Goal: Book appointment/travel/reservation

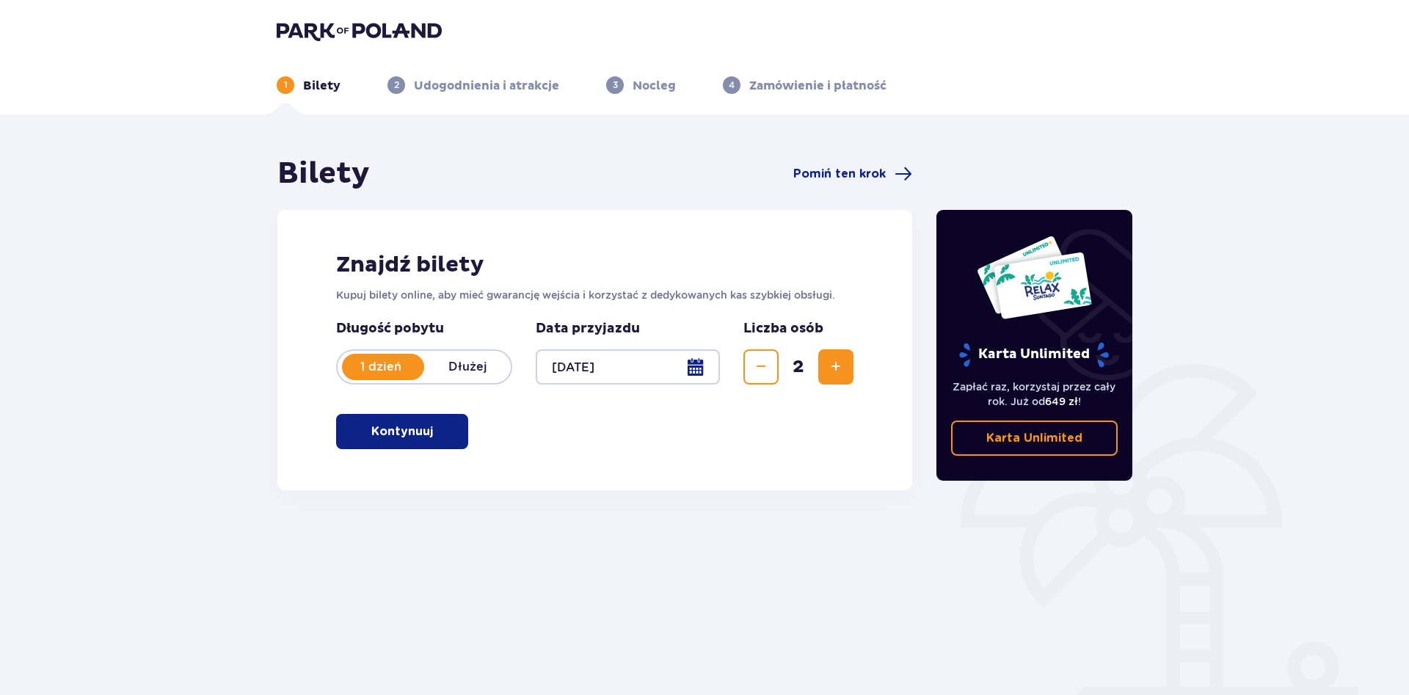
click at [448, 424] on button "Kontynuuj" at bounding box center [402, 431] width 132 height 35
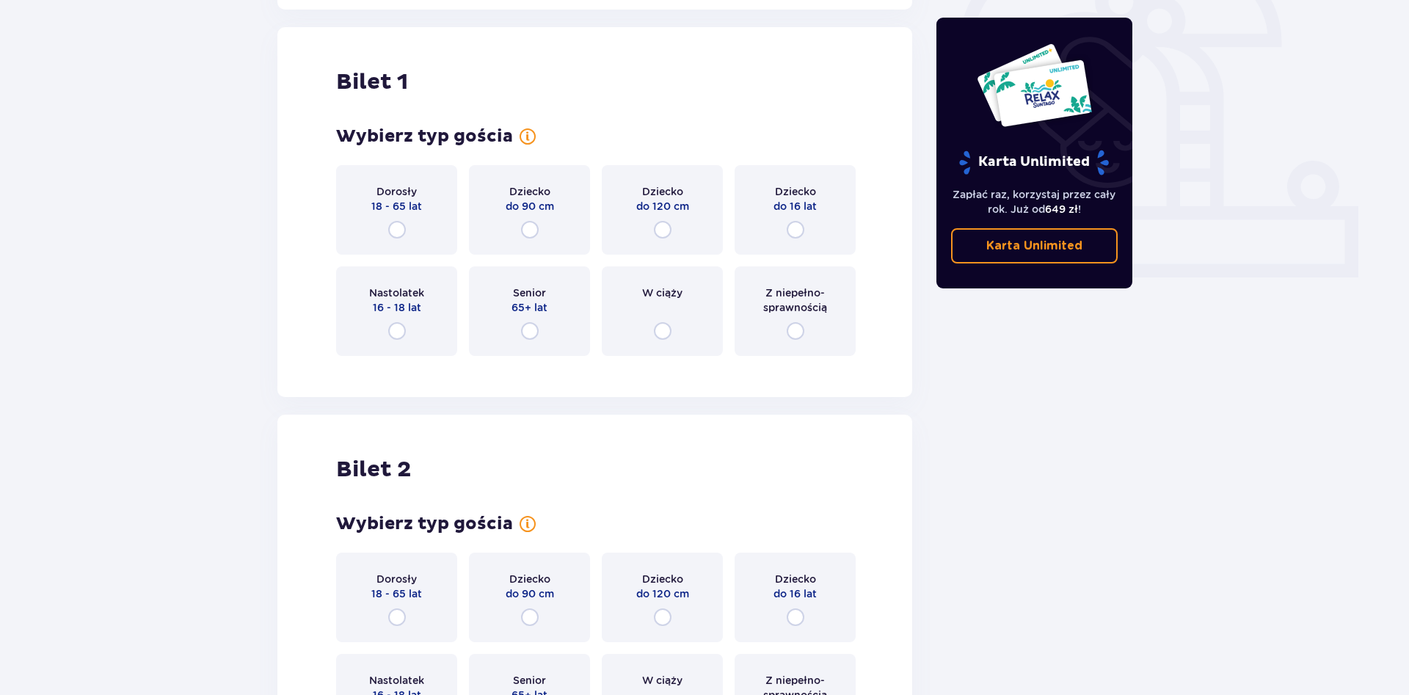
scroll to position [490, 0]
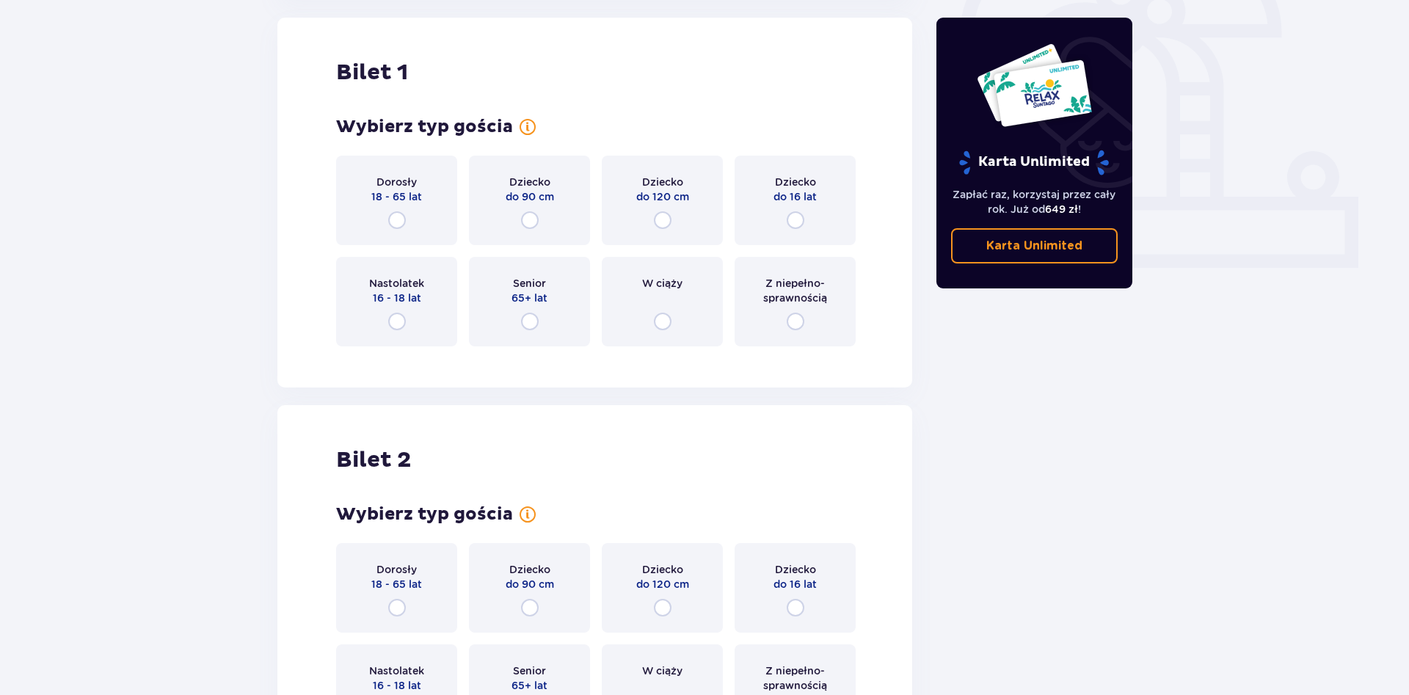
click at [390, 217] on input "radio" at bounding box center [397, 220] width 18 height 18
radio input "true"
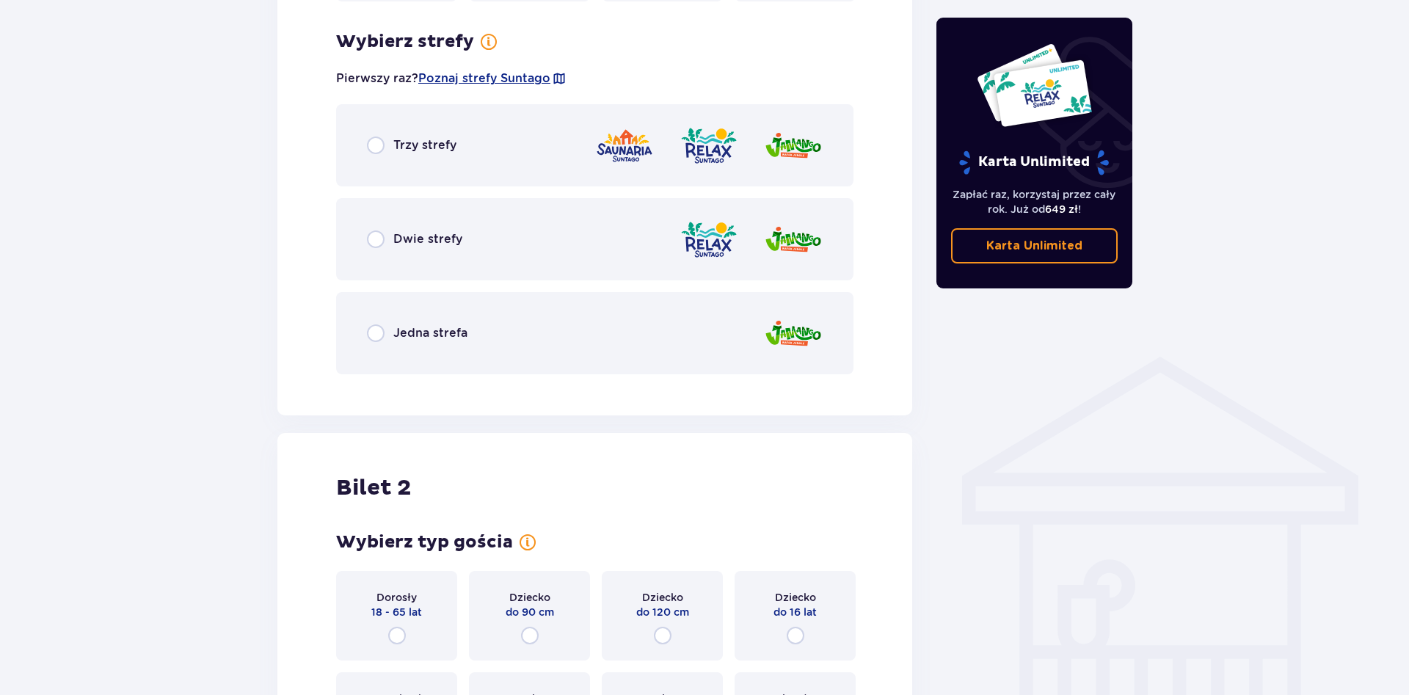
scroll to position [848, 0]
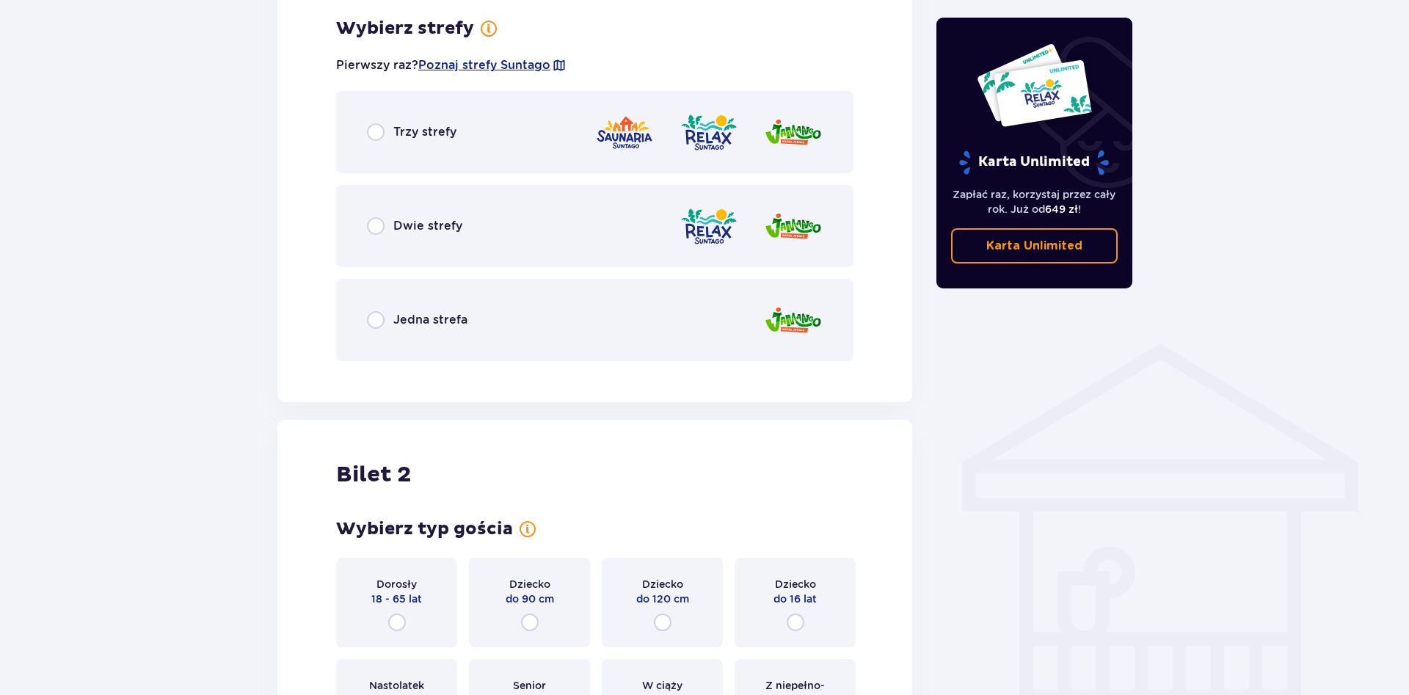
click at [379, 230] on input "radio" at bounding box center [376, 226] width 18 height 18
radio input "true"
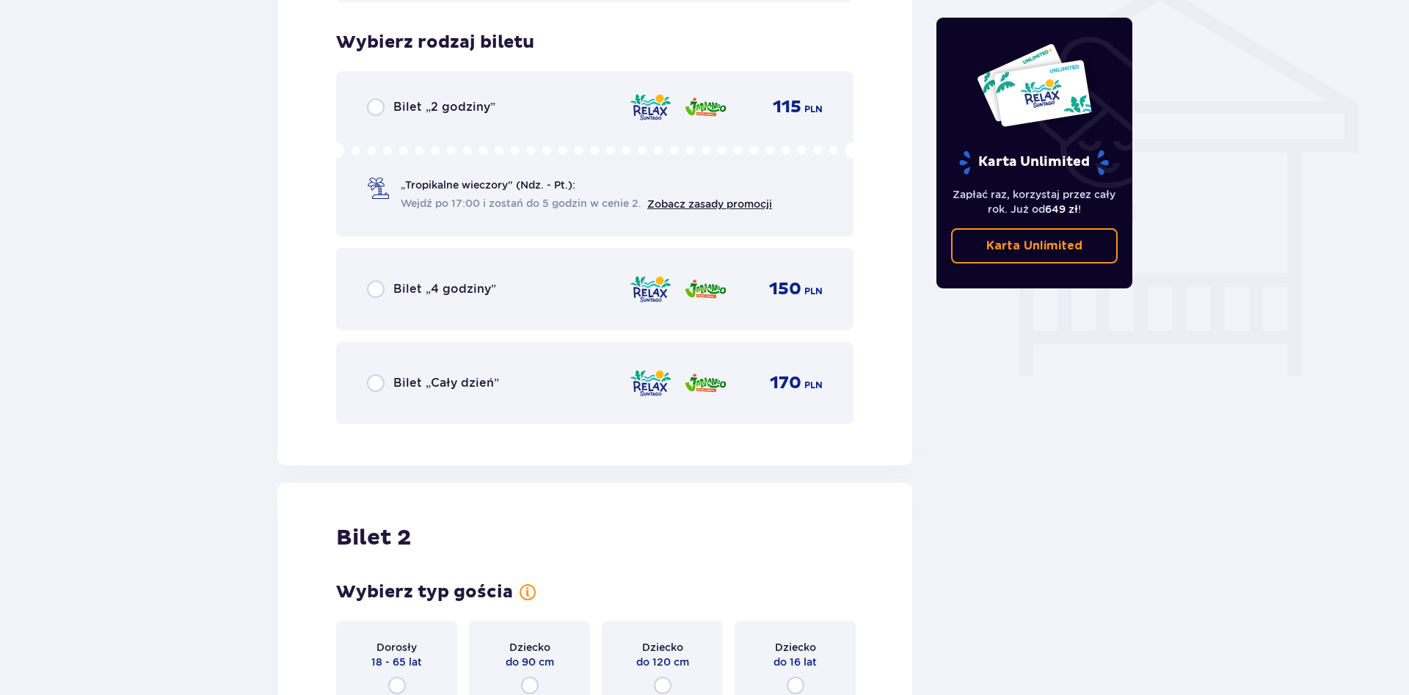
scroll to position [1221, 0]
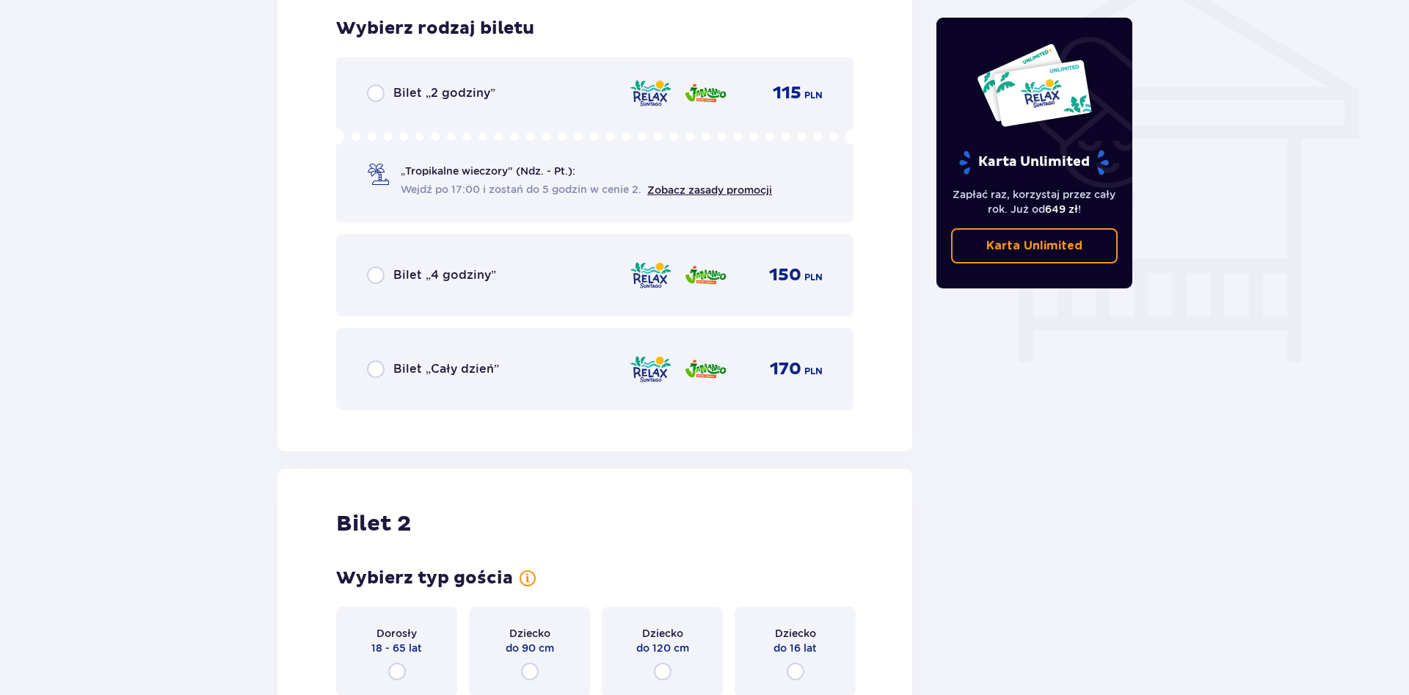
click at [375, 278] on input "radio" at bounding box center [376, 275] width 18 height 18
radio input "true"
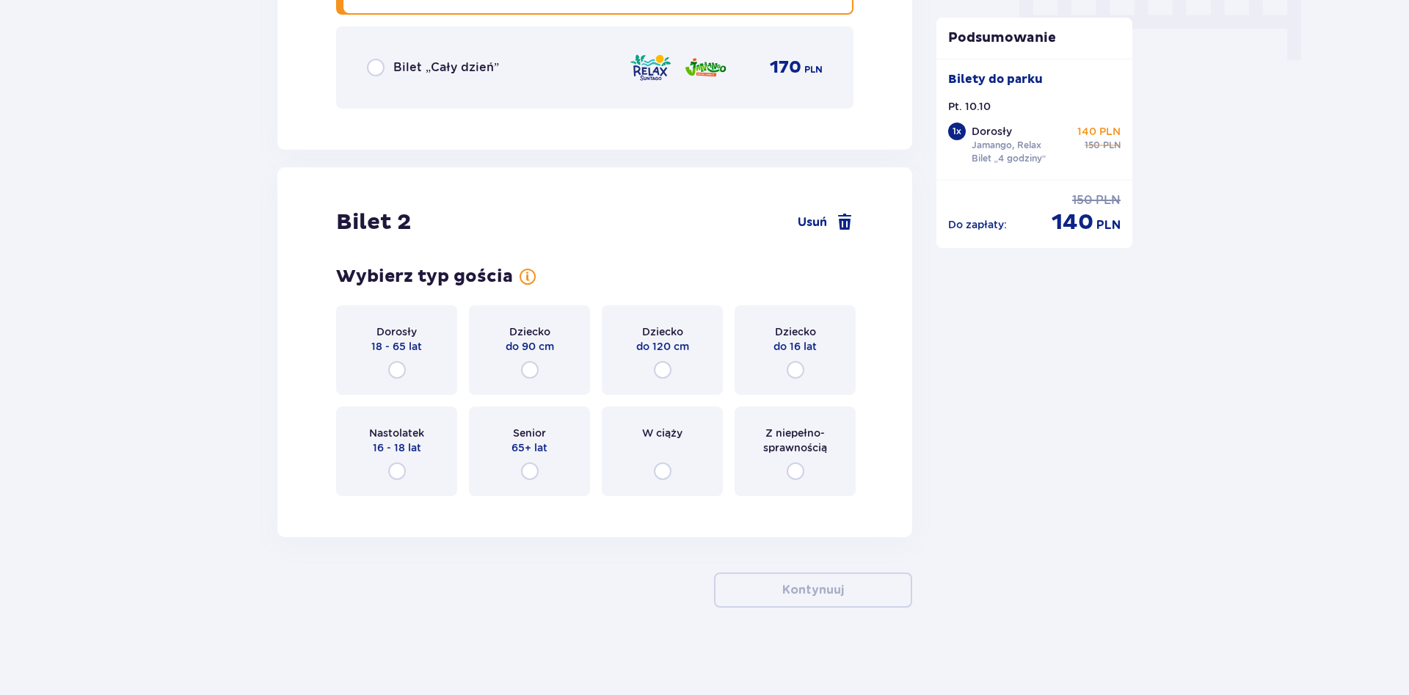
scroll to position [1524, 0]
click at [401, 359] on div "Dorosły 18 - 65 lat" at bounding box center [396, 350] width 121 height 90
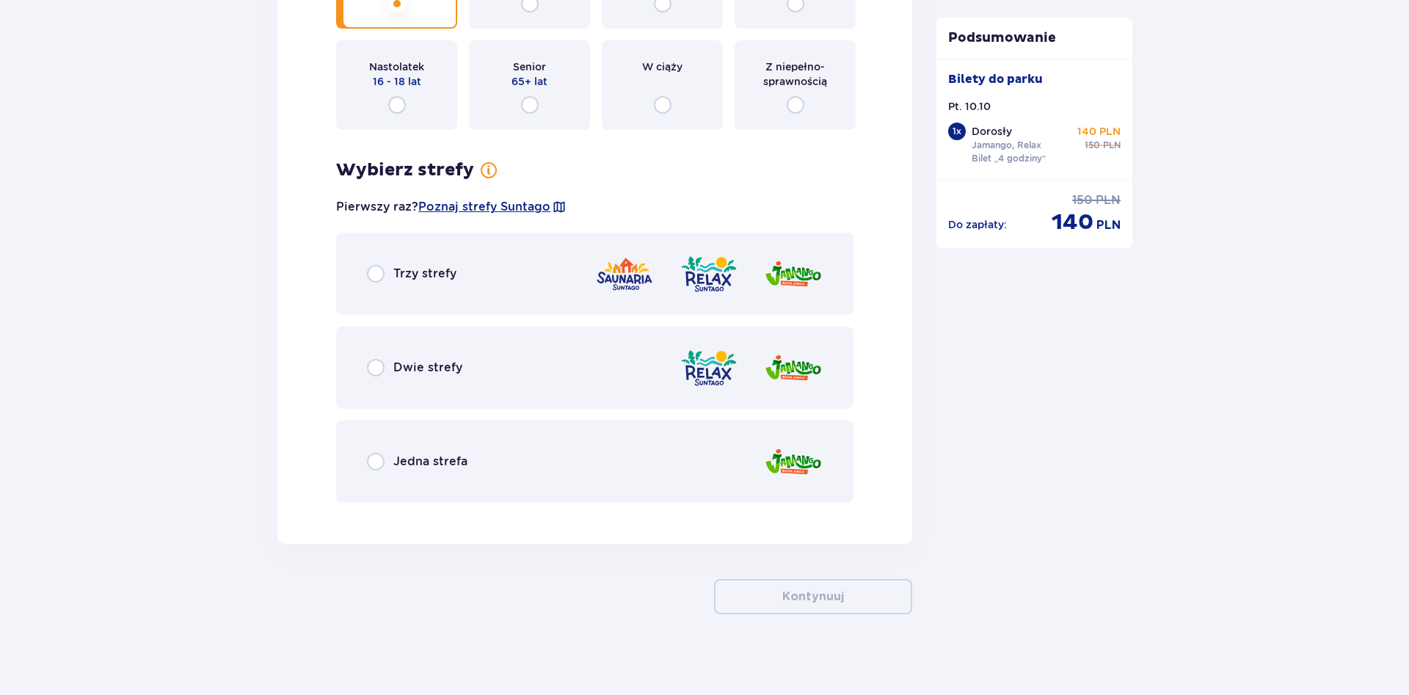
scroll to position [1896, 0]
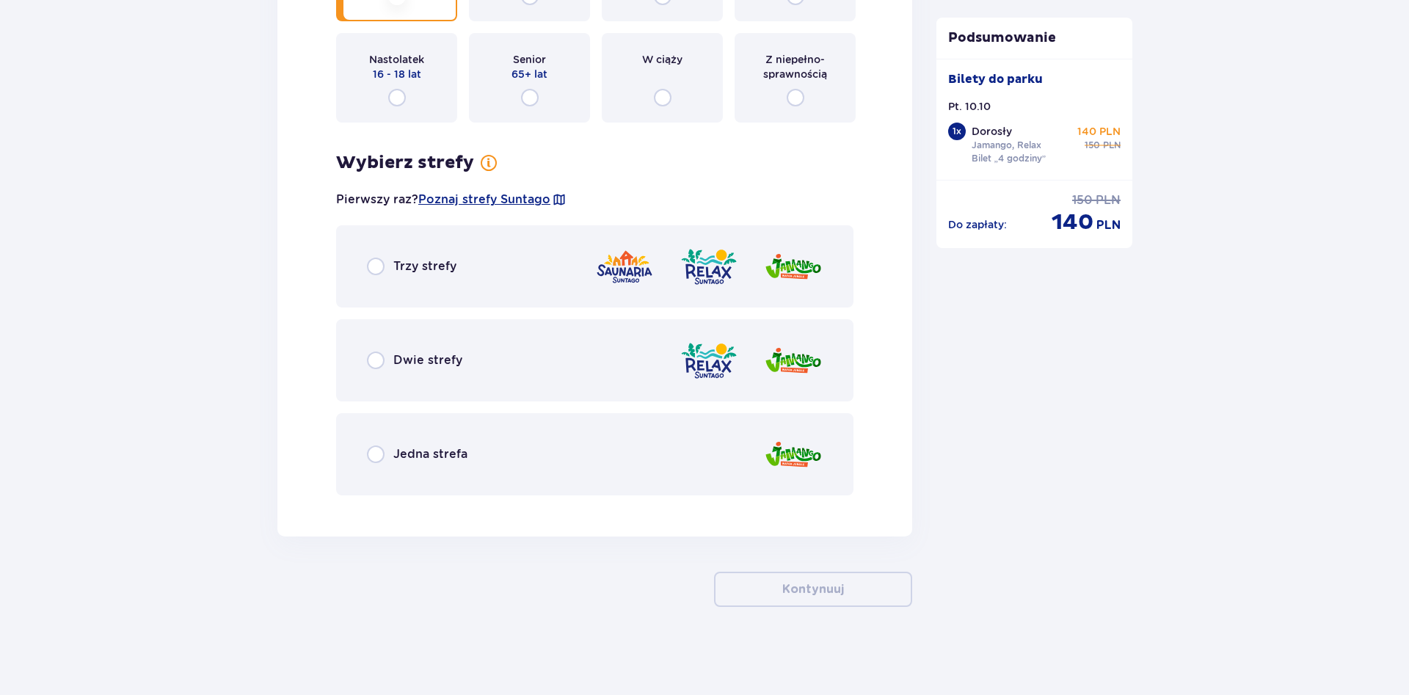
drag, startPoint x: 383, startPoint y: 365, endPoint x: 401, endPoint y: 354, distance: 21.4
click at [384, 365] on input "radio" at bounding box center [376, 361] width 18 height 18
radio input "true"
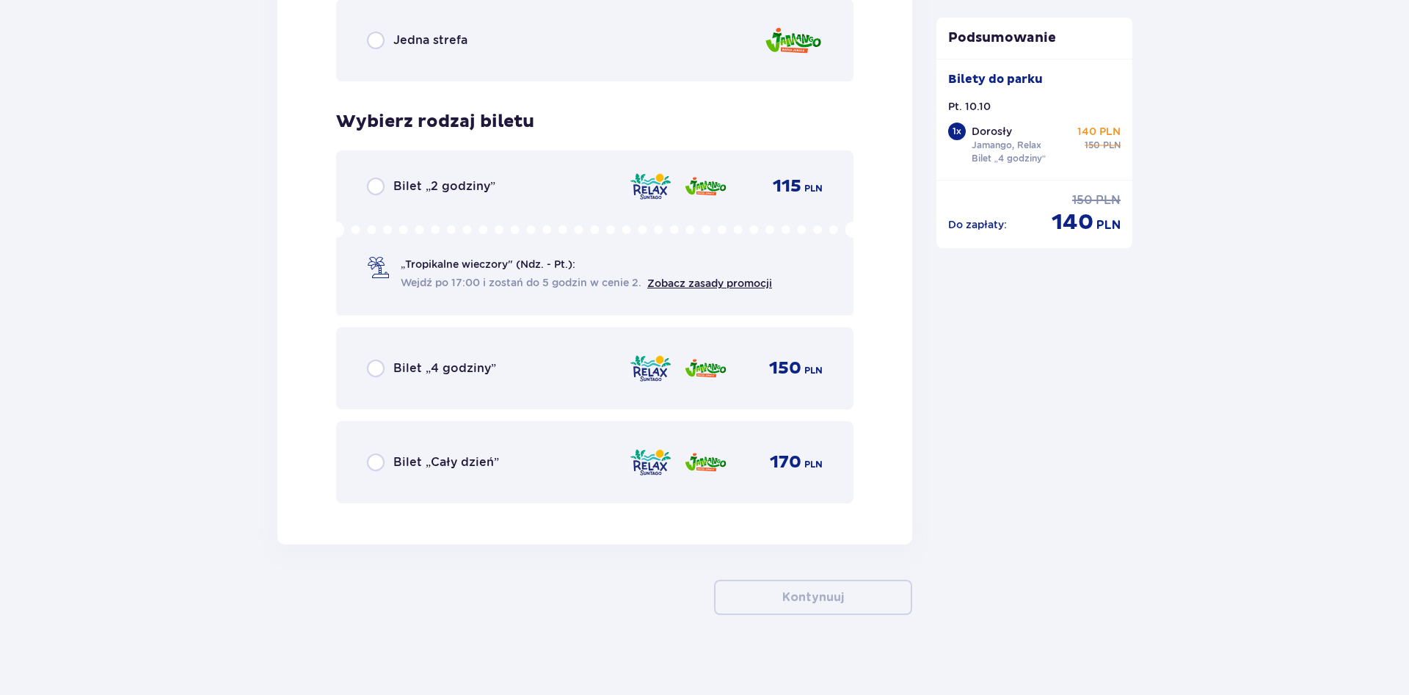
scroll to position [2318, 0]
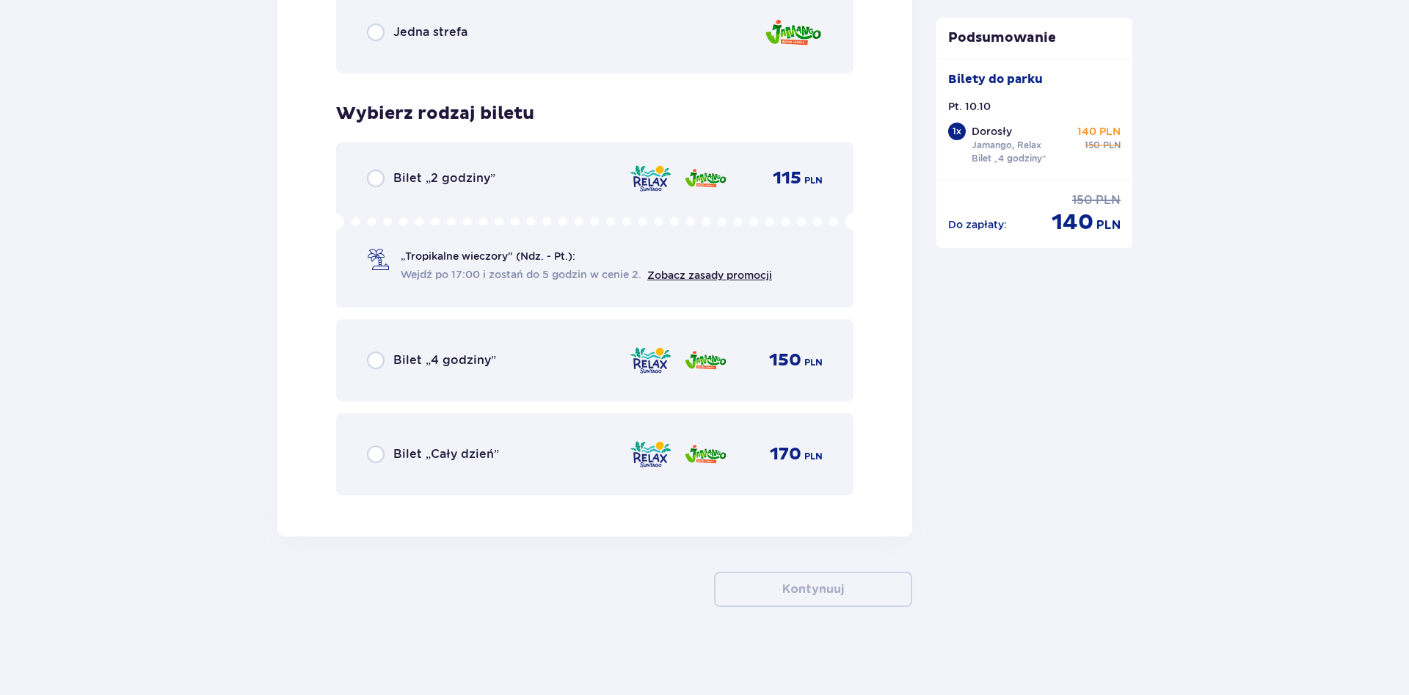
click at [381, 363] on input "radio" at bounding box center [376, 361] width 18 height 18
radio input "true"
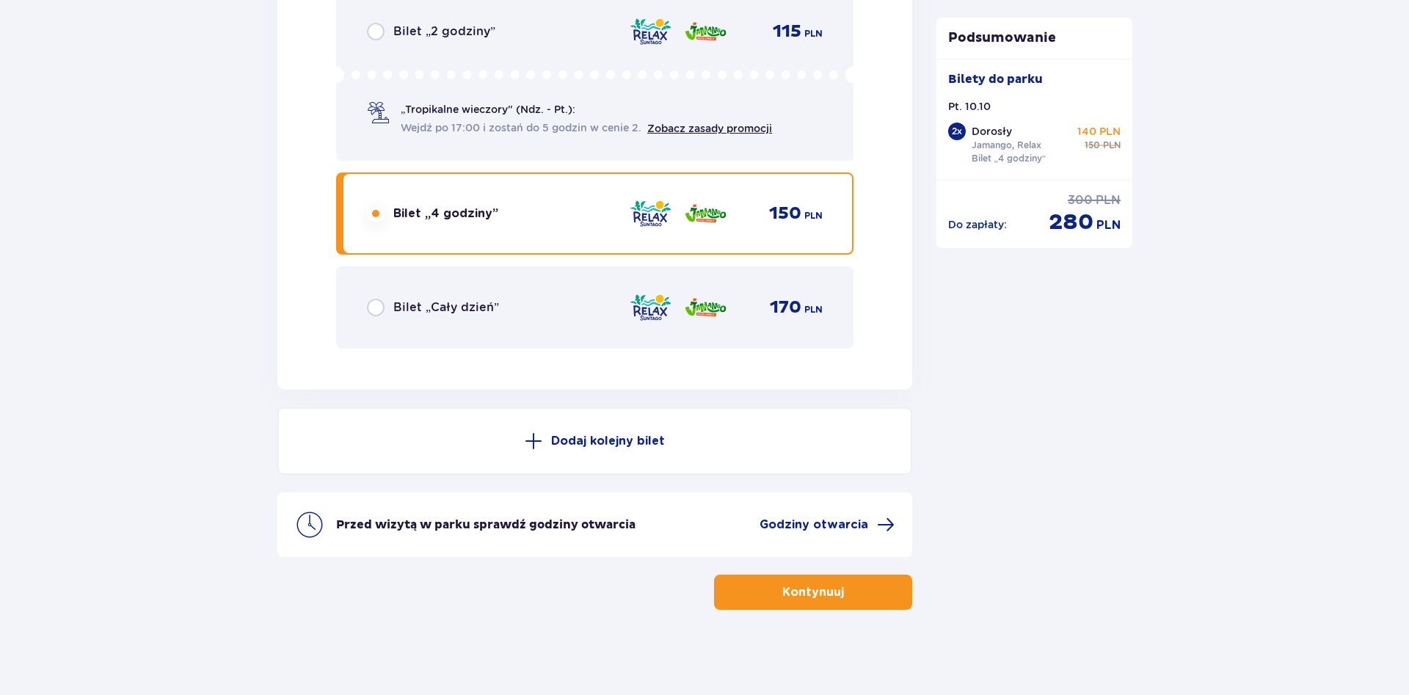
scroll to position [2468, 0]
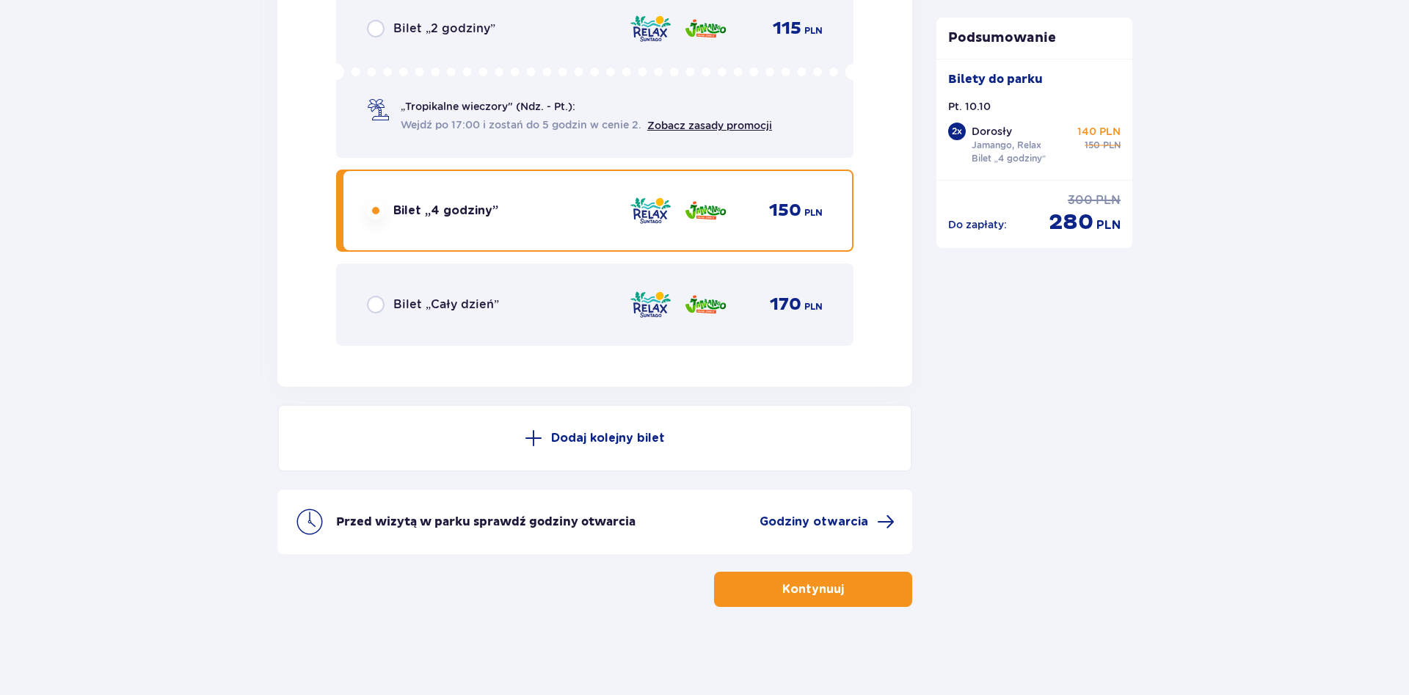
click at [848, 508] on div "Przed wizytą w parku sprawdź godziny otwarcia Godziny otwarcia" at bounding box center [594, 522] width 635 height 65
click at [850, 520] on span "Godziny otwarcia" at bounding box center [814, 522] width 109 height 16
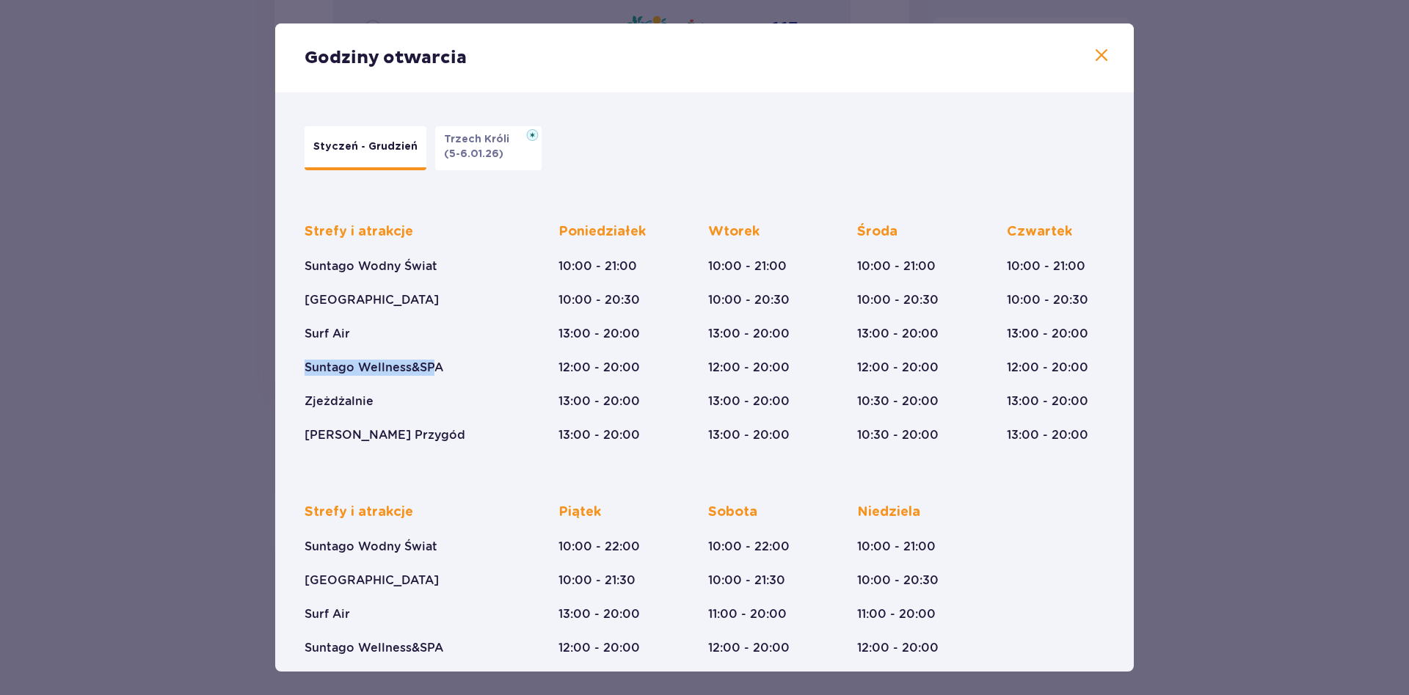
drag, startPoint x: 306, startPoint y: 371, endPoint x: 436, endPoint y: 369, distance: 129.9
click at [436, 369] on p "Suntago Wellness&SPA" at bounding box center [374, 368] width 139 height 16
click at [121, 377] on div "Godziny otwarcia Styczeń - Grudzień Trzech Króli (5-6.01.26) Strefy i atrakcje …" at bounding box center [704, 347] width 1409 height 695
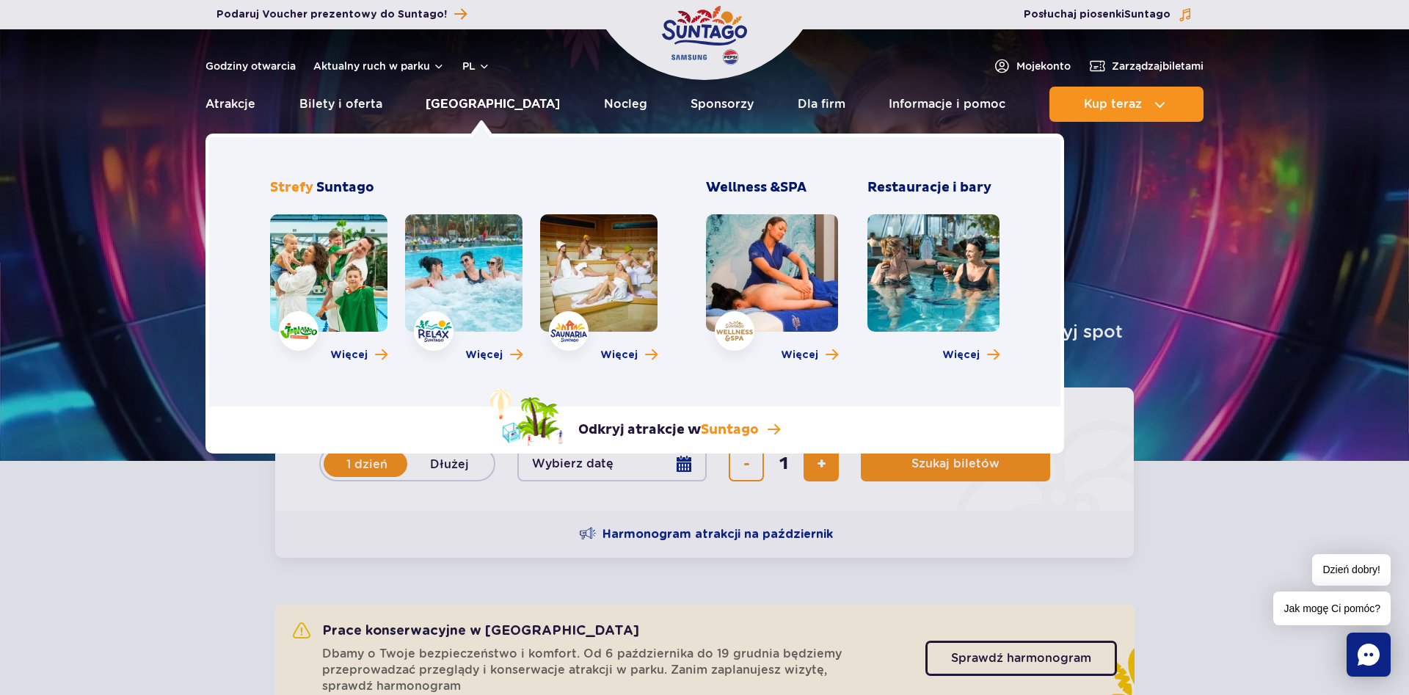
click at [498, 101] on link "[GEOGRAPHIC_DATA]" at bounding box center [493, 104] width 134 height 35
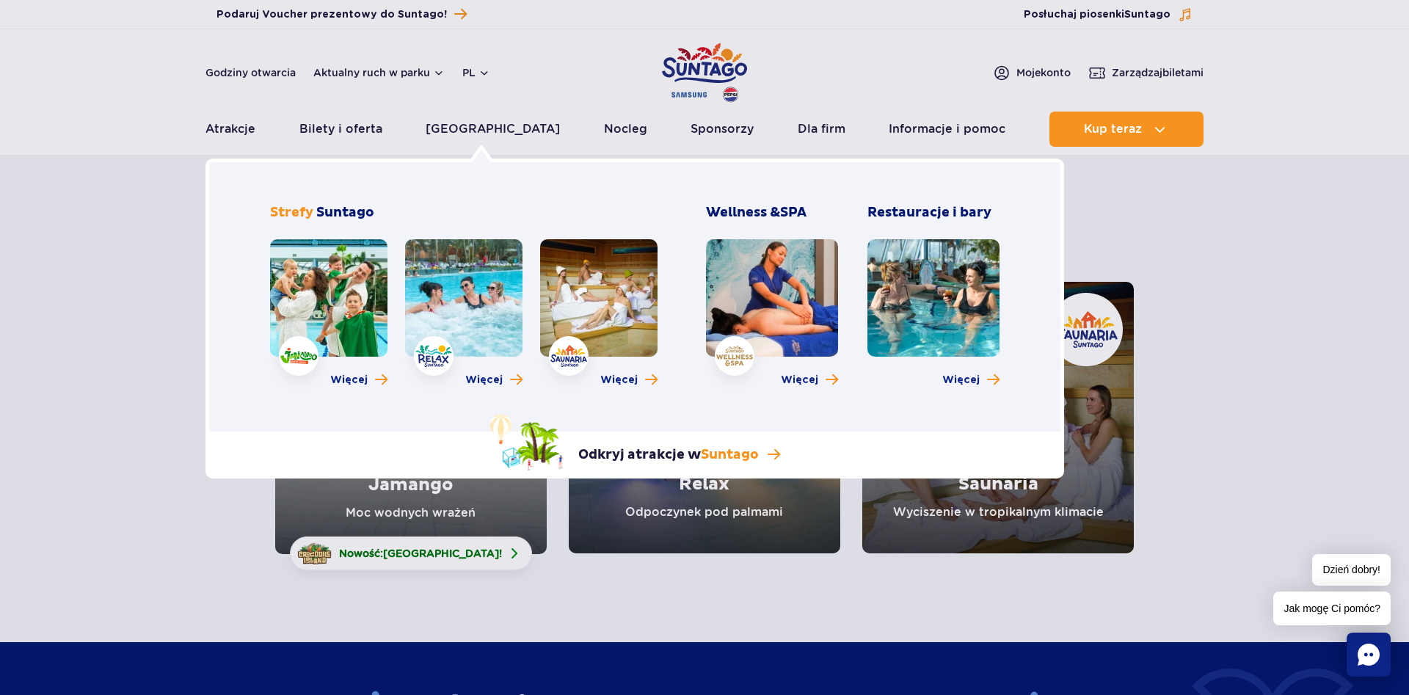
click at [482, 326] on link at bounding box center [463, 297] width 117 height 117
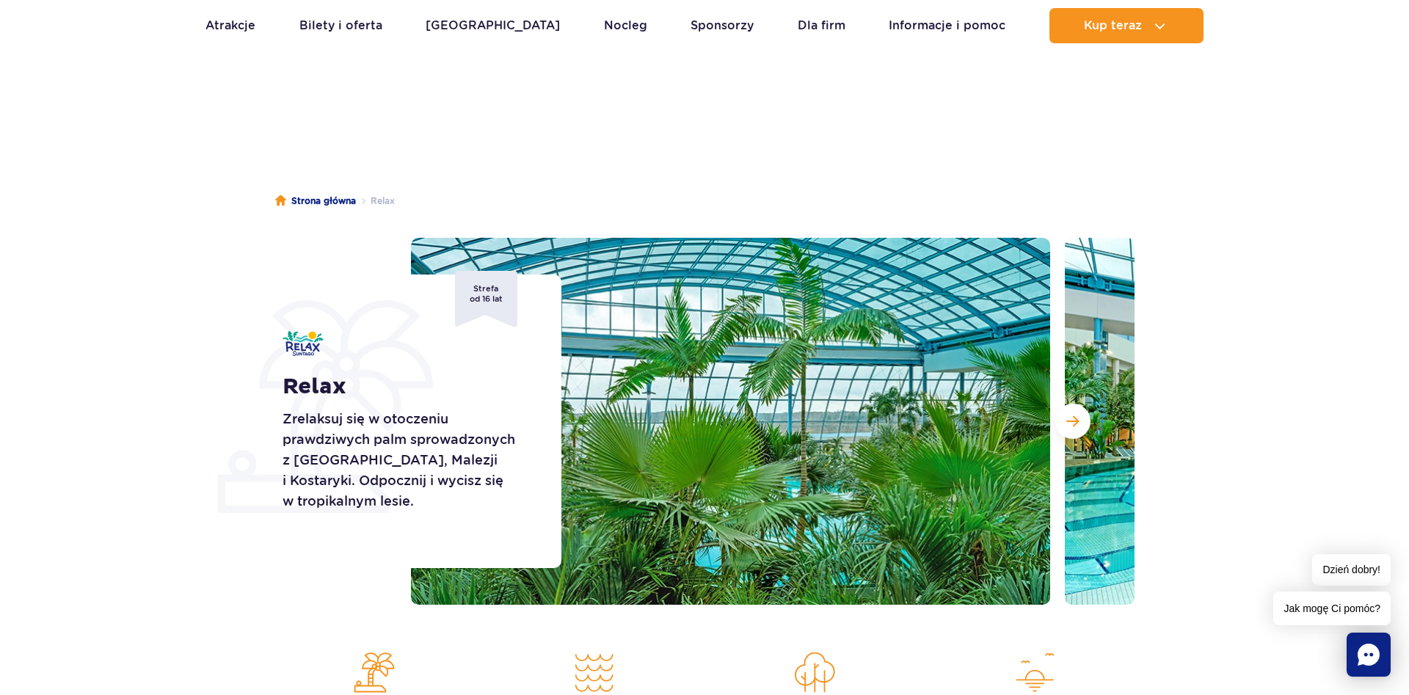
scroll to position [75, 0]
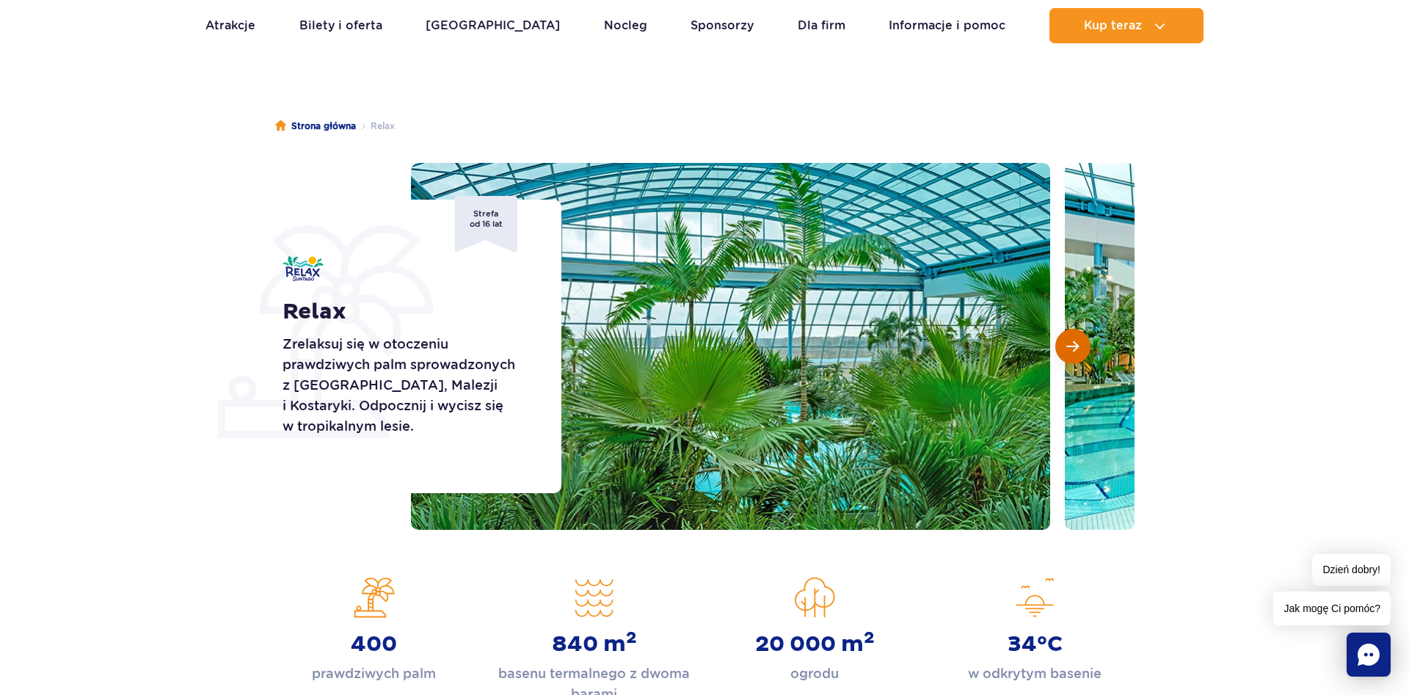
click at [1072, 349] on span "Następny slajd" at bounding box center [1072, 346] width 12 height 13
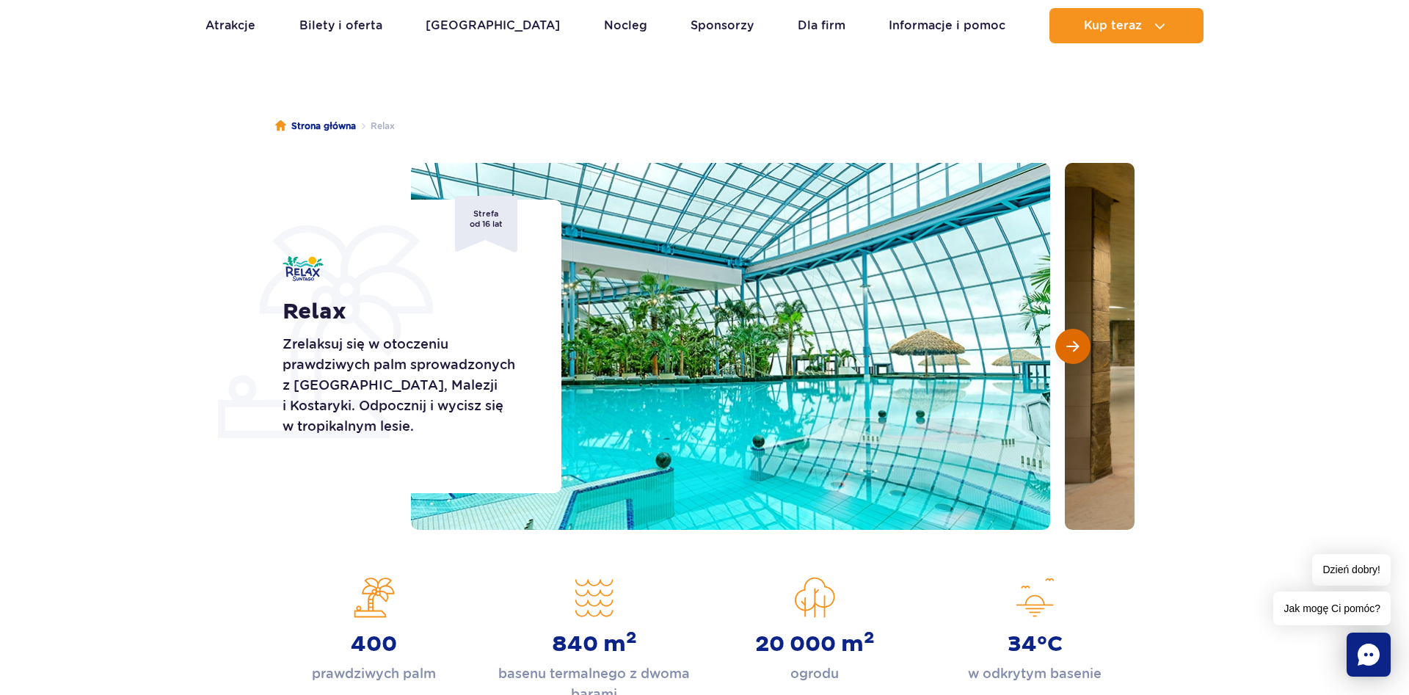
click at [1072, 349] on span "Następny slajd" at bounding box center [1072, 346] width 12 height 13
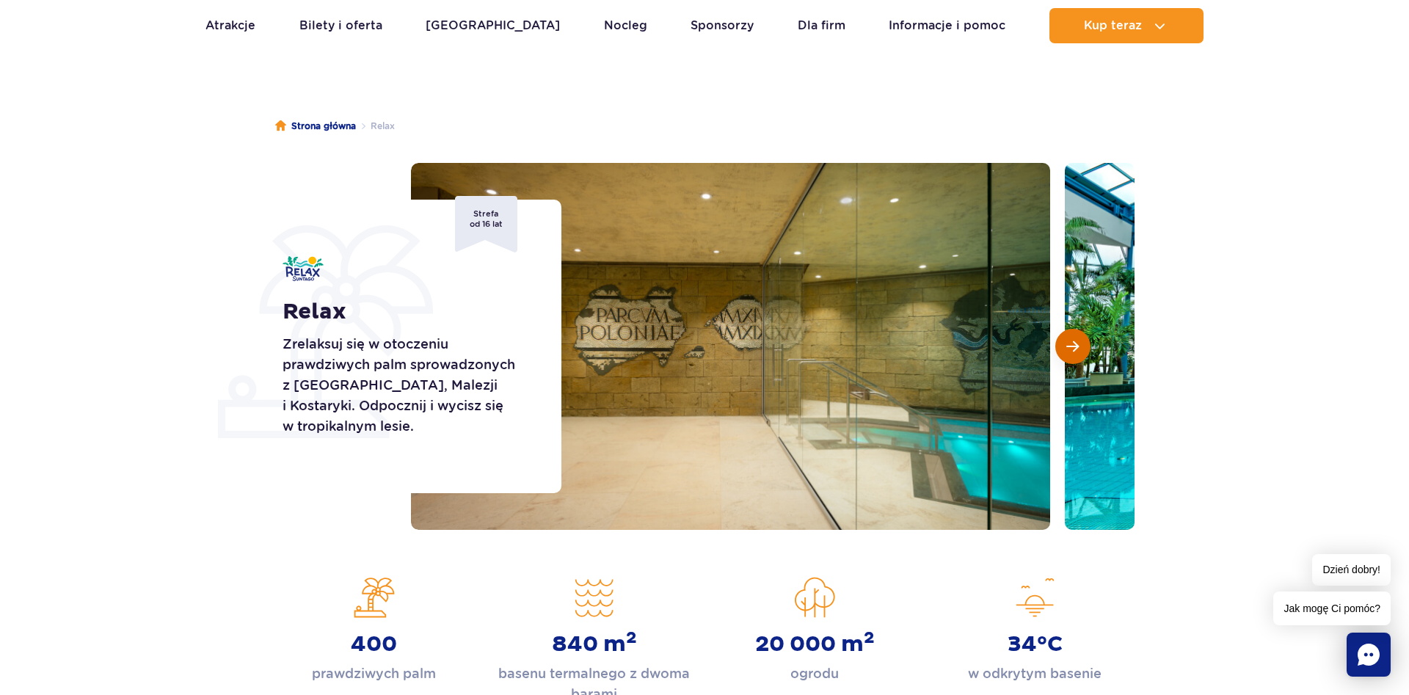
click at [1072, 349] on span "Następny slajd" at bounding box center [1072, 346] width 12 height 13
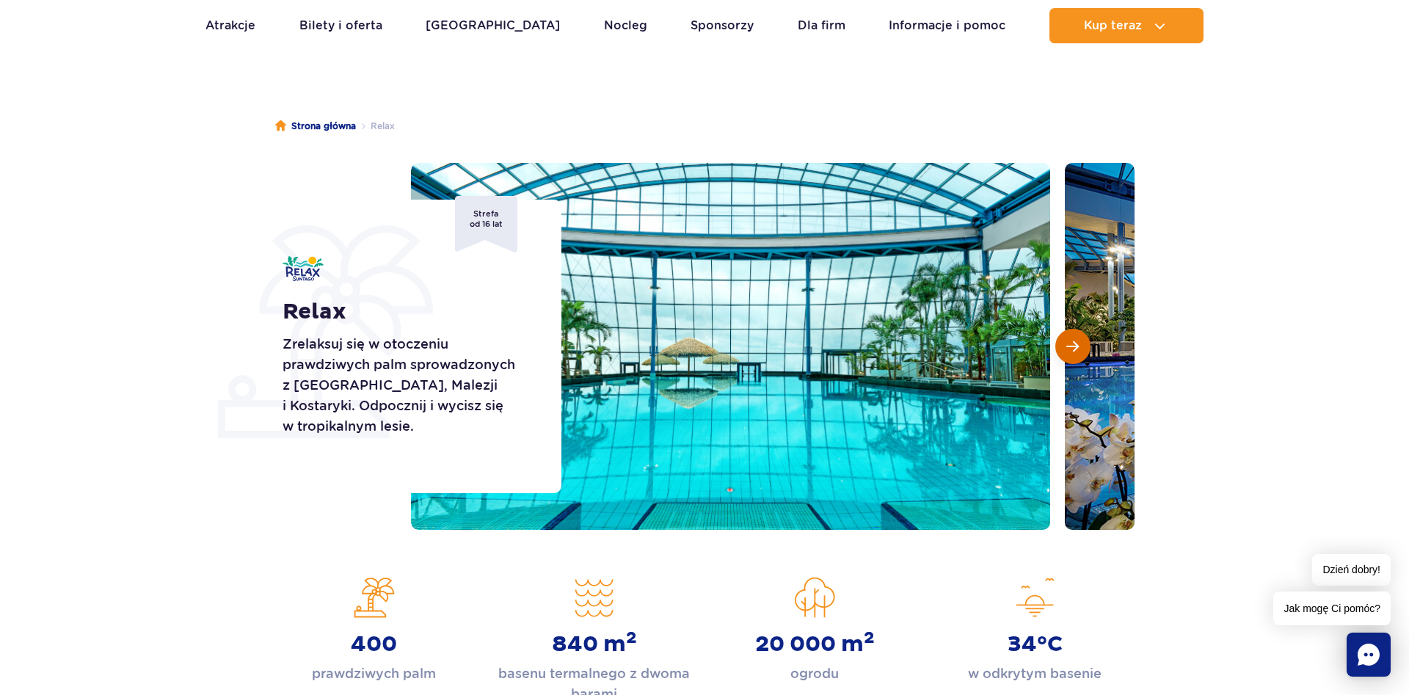
click at [1072, 349] on span "Następny slajd" at bounding box center [1072, 346] width 12 height 13
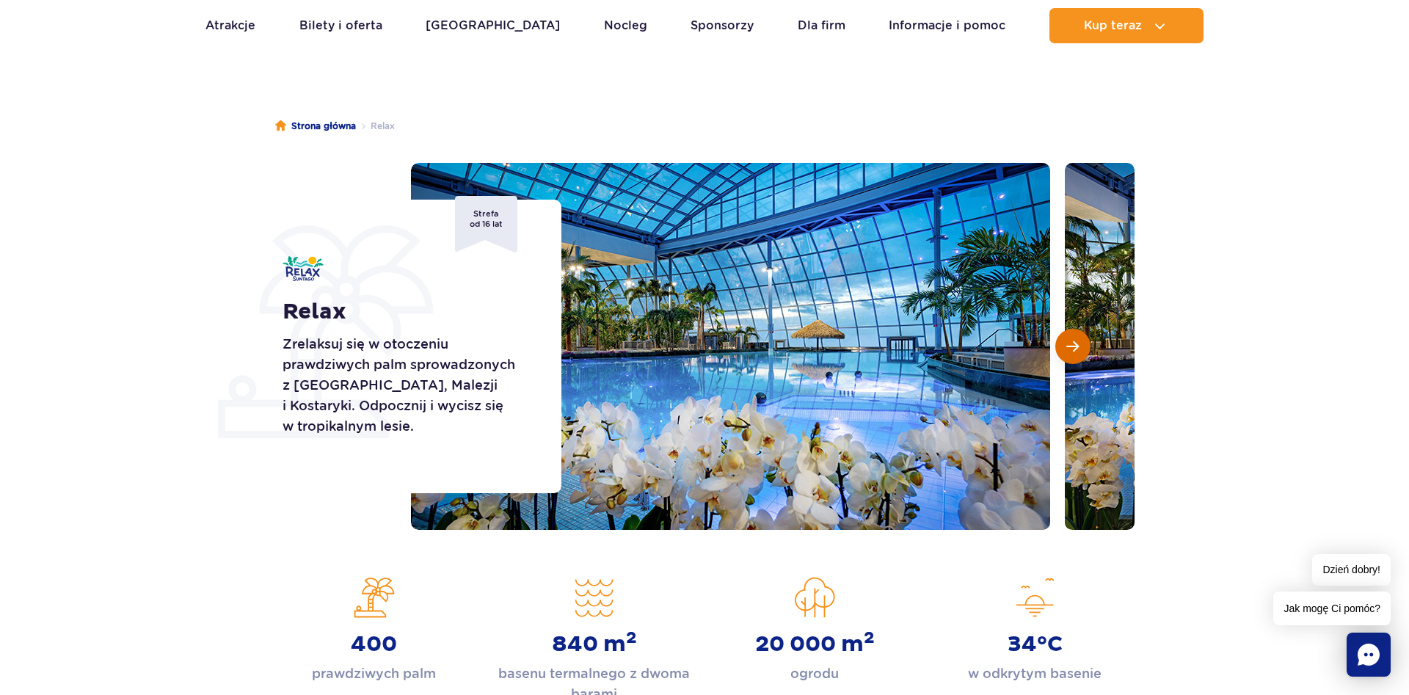
click at [1072, 349] on span "Następny slajd" at bounding box center [1072, 346] width 12 height 13
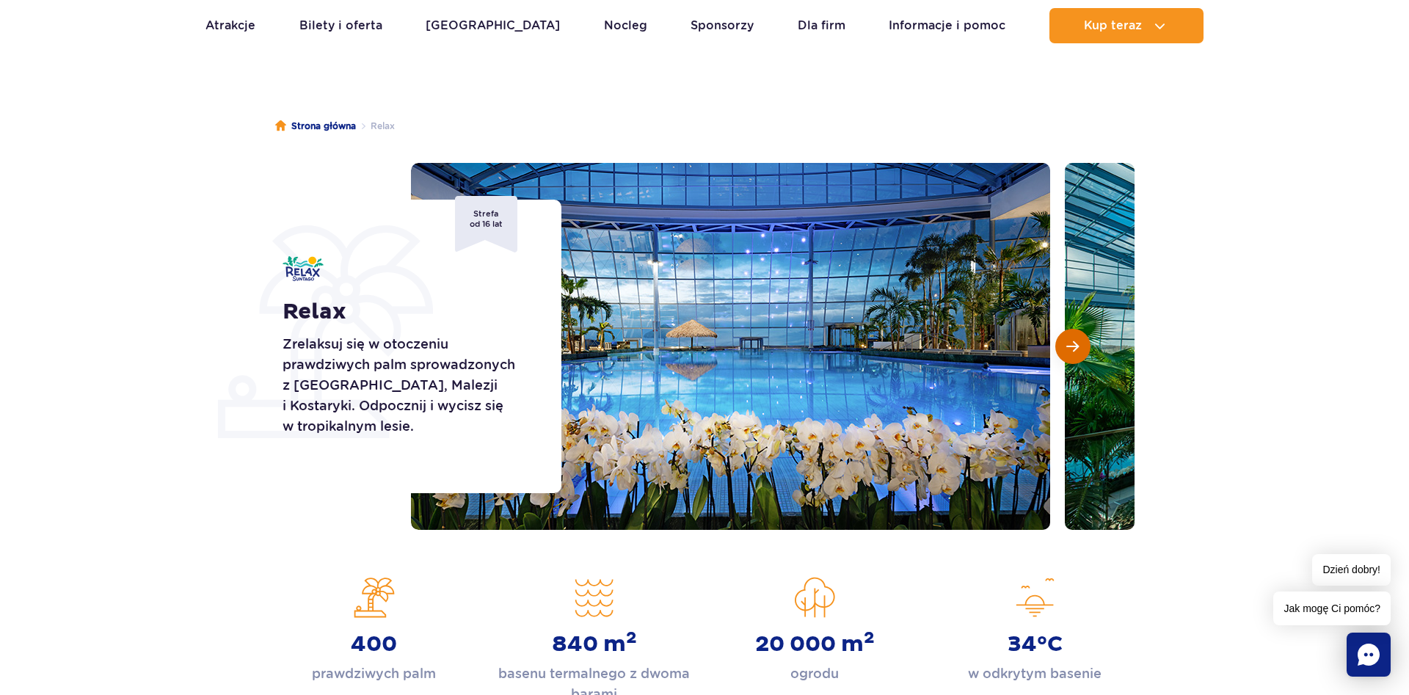
click at [1072, 349] on span "Następny slajd" at bounding box center [1072, 346] width 12 height 13
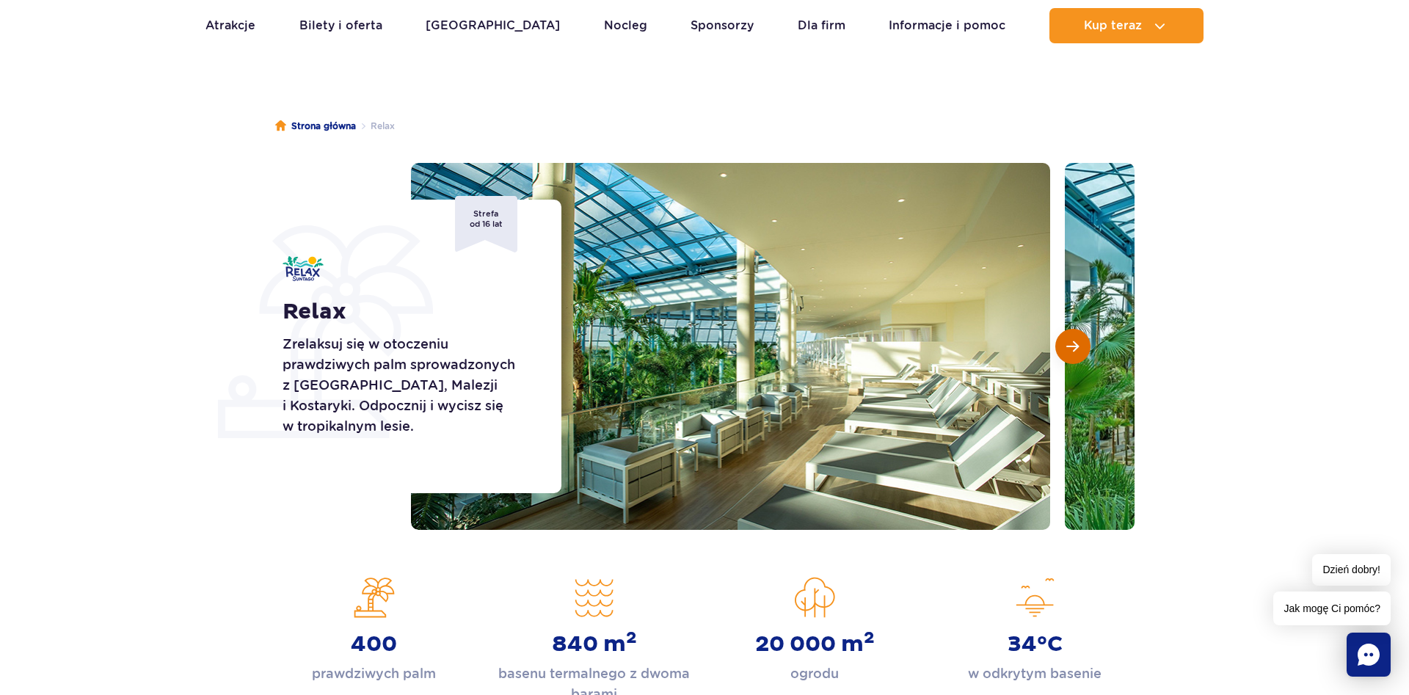
click at [1072, 349] on span "Następny slajd" at bounding box center [1072, 346] width 12 height 13
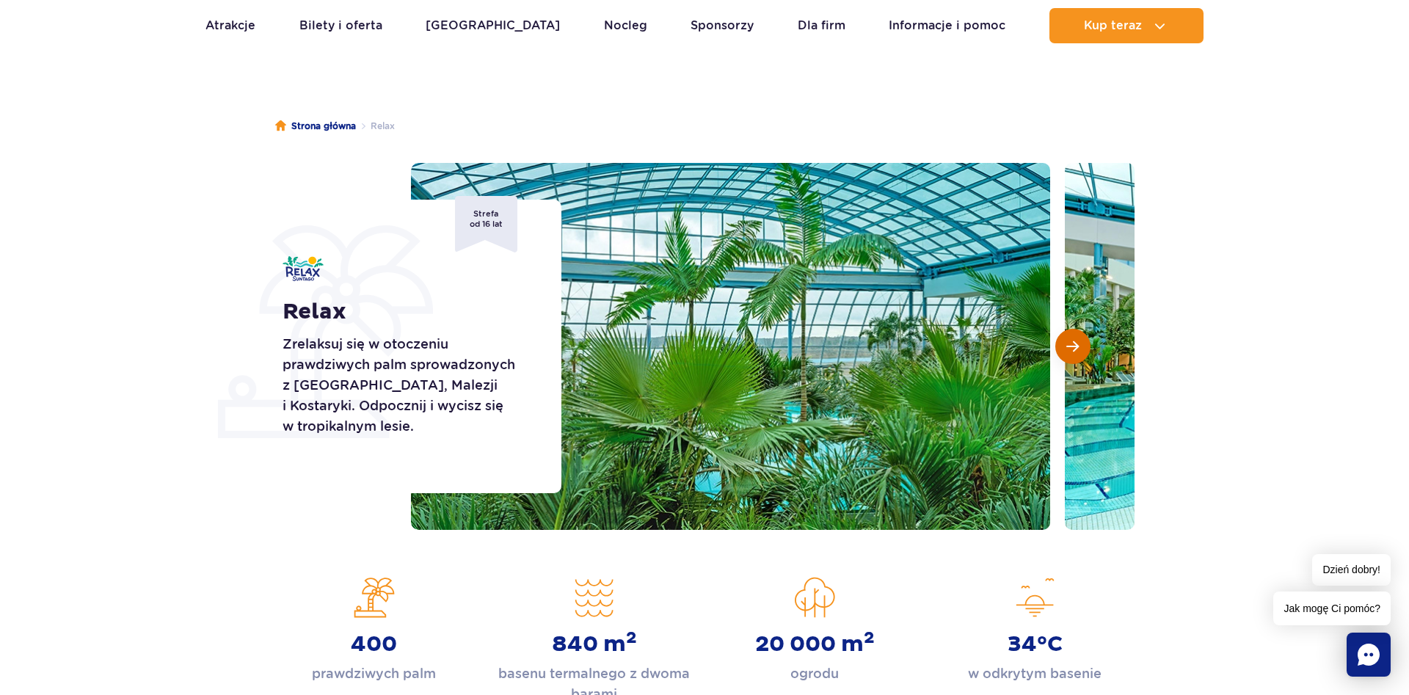
click at [1072, 349] on span "Następny slajd" at bounding box center [1072, 346] width 12 height 13
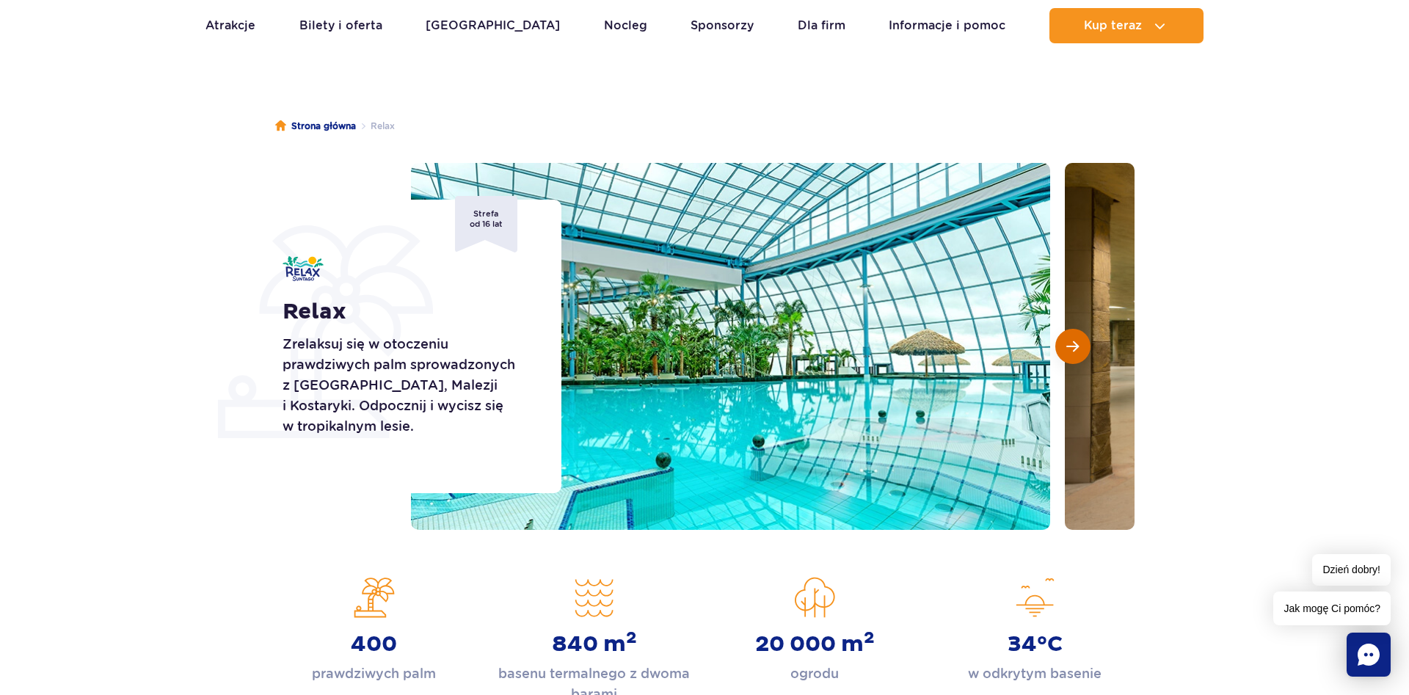
click at [1072, 341] on span "Następny slajd" at bounding box center [1072, 346] width 12 height 13
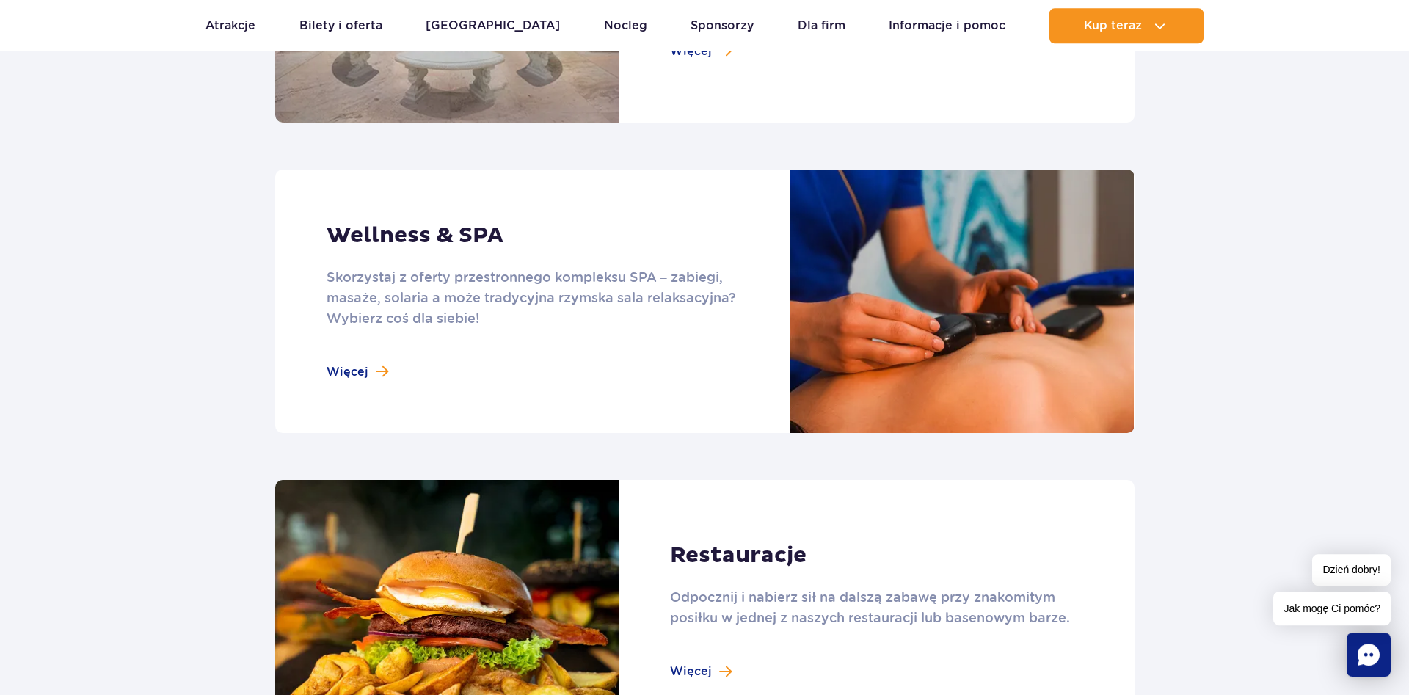
scroll to position [1273, 0]
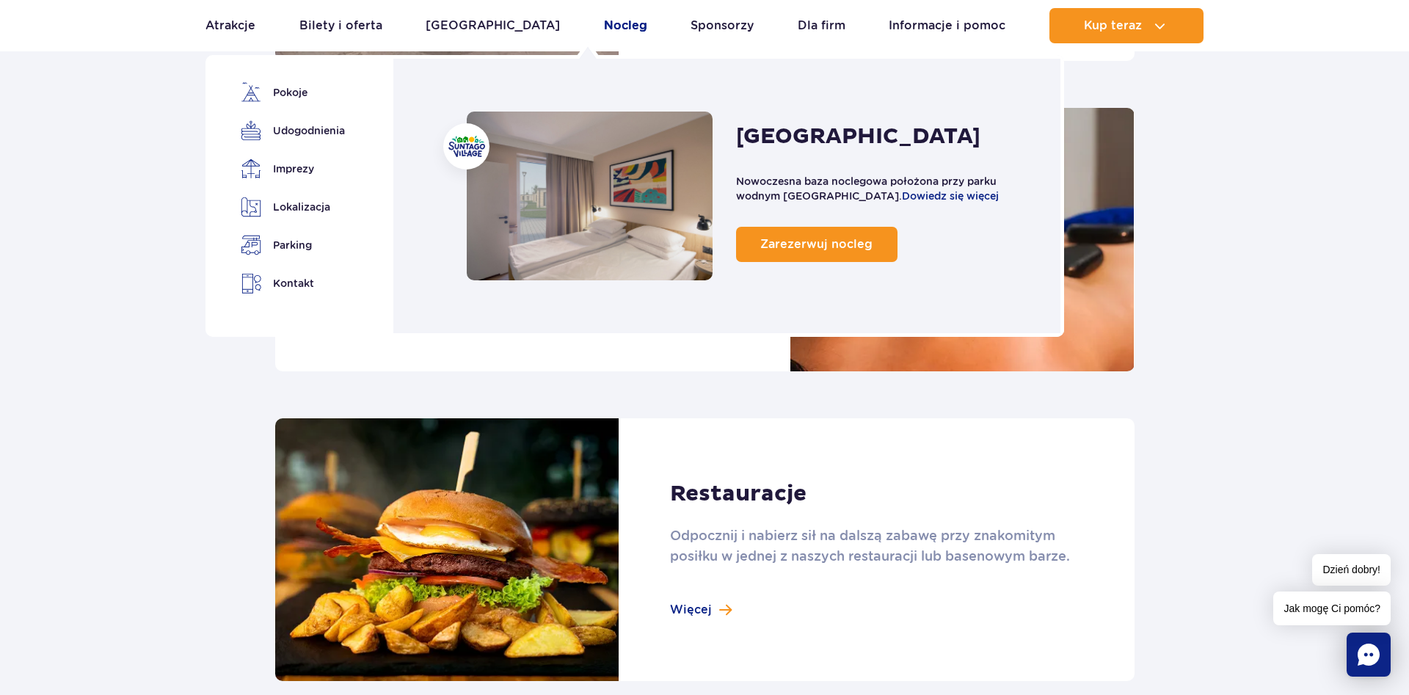
click at [604, 26] on link "Nocleg" at bounding box center [625, 25] width 43 height 35
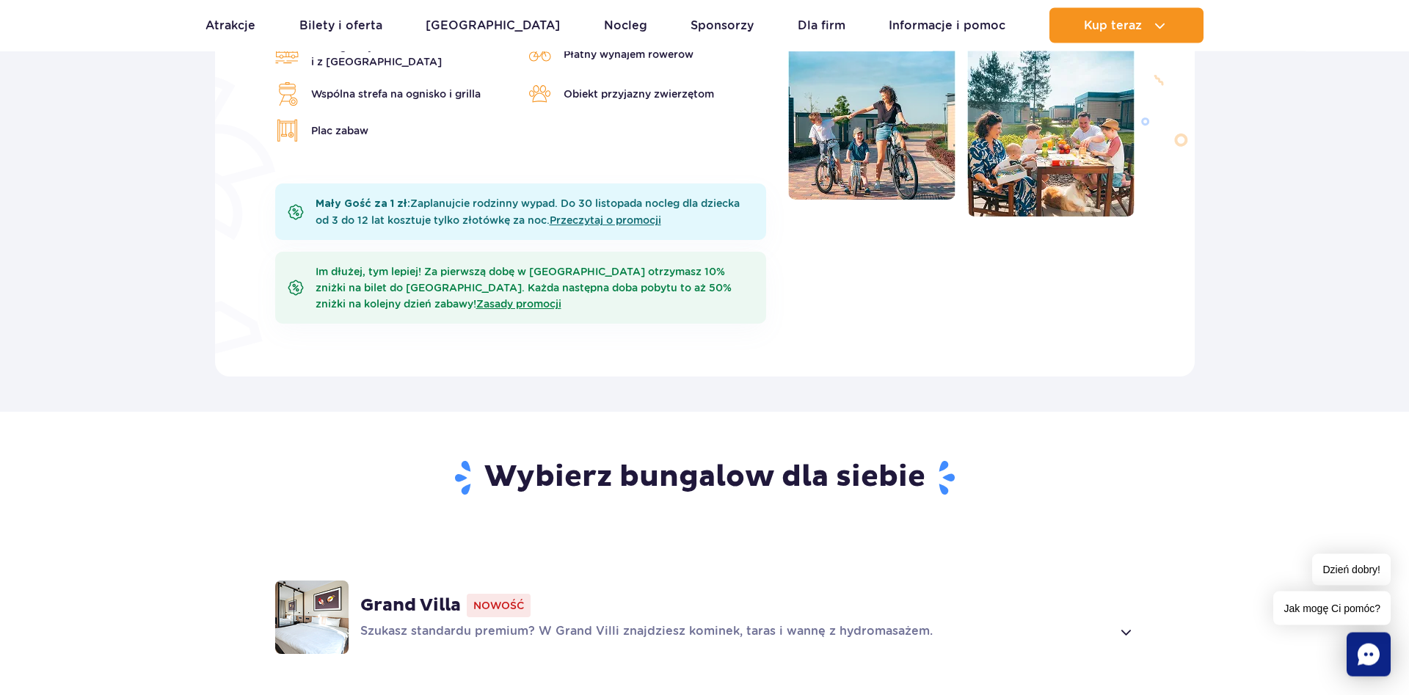
scroll to position [823, 0]
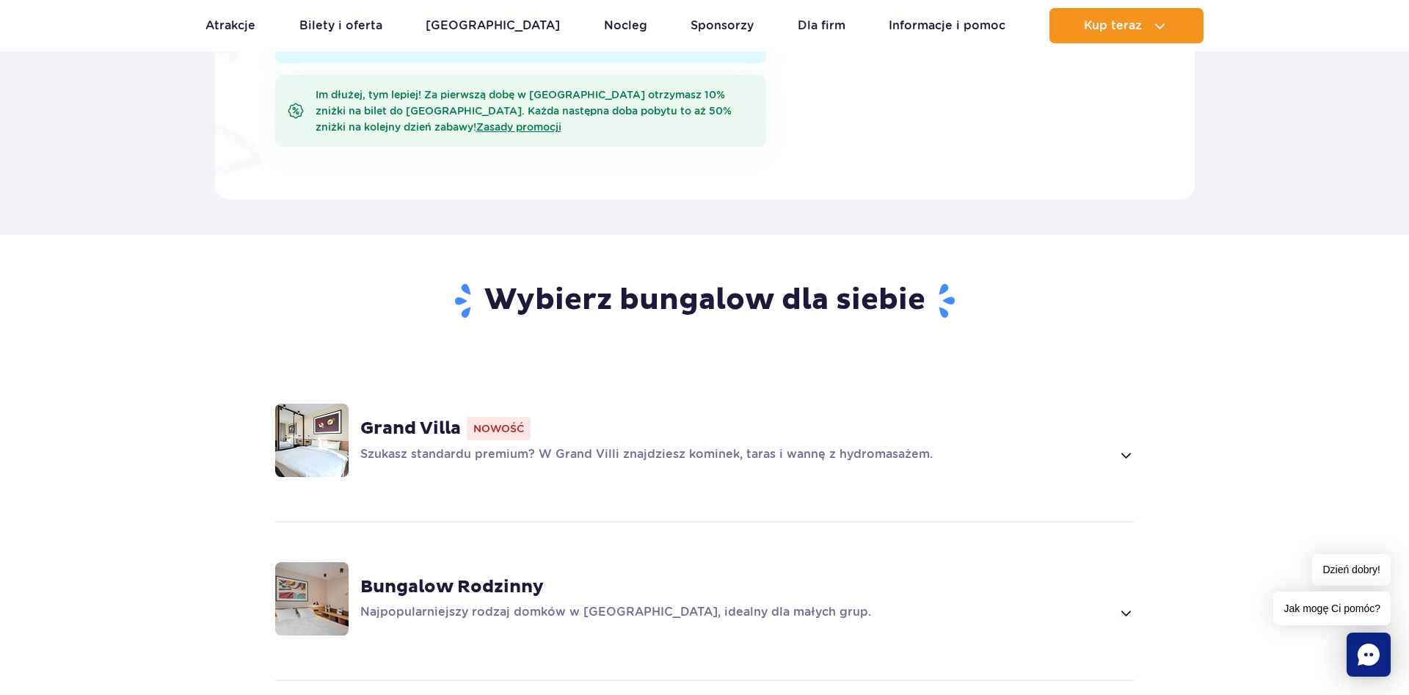
click at [613, 417] on div "Grand Villa Nowość" at bounding box center [747, 428] width 774 height 23
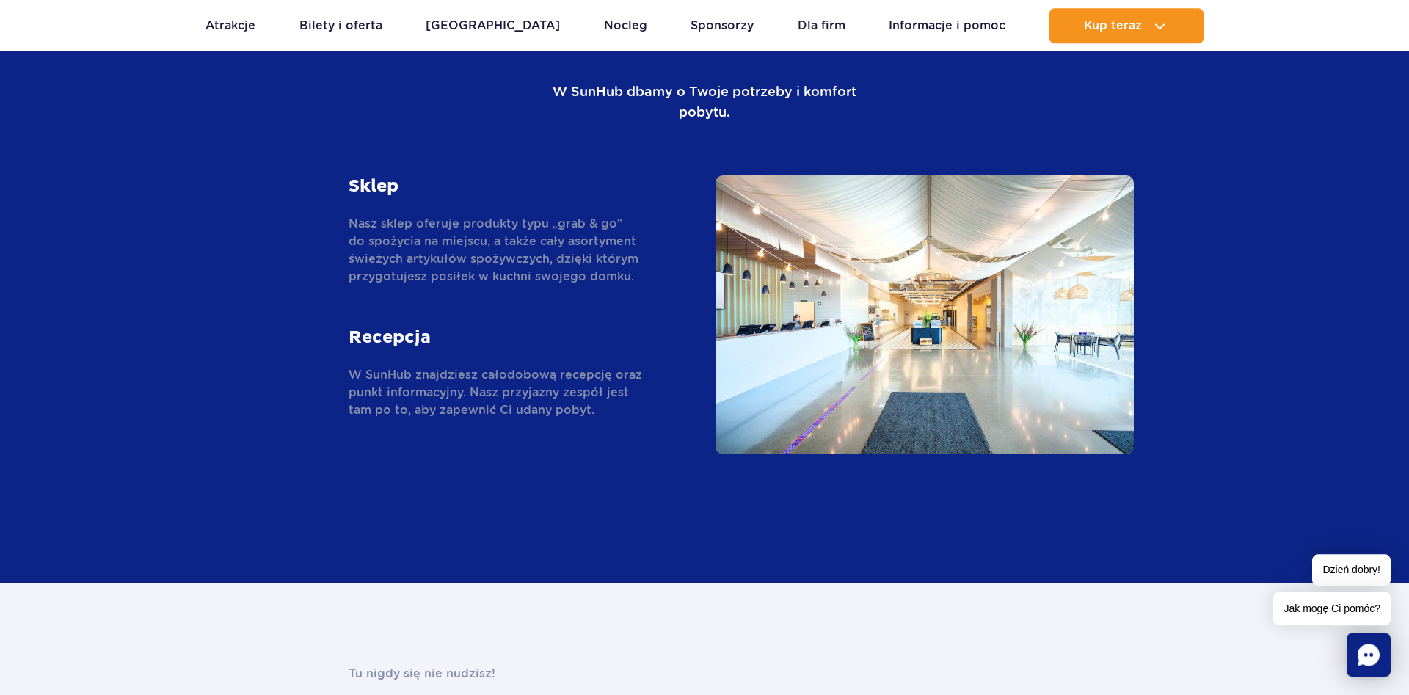
scroll to position [3354, 0]
